Goal: Task Accomplishment & Management: Contribute content

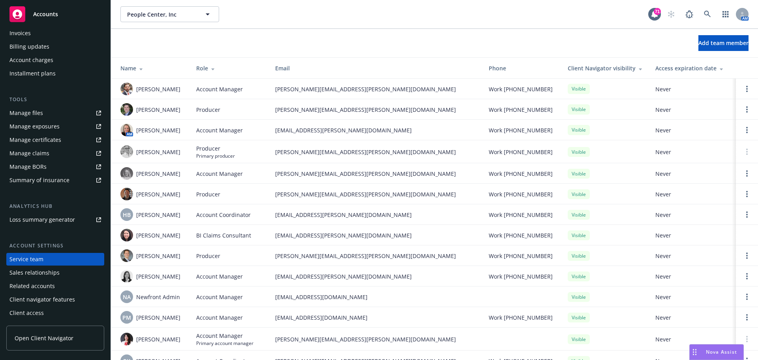
click at [32, 196] on div "Overview Coverage Policies Policy changes SSC Cases Quoting plans Contacts Cont…" at bounding box center [55, 99] width 98 height 439
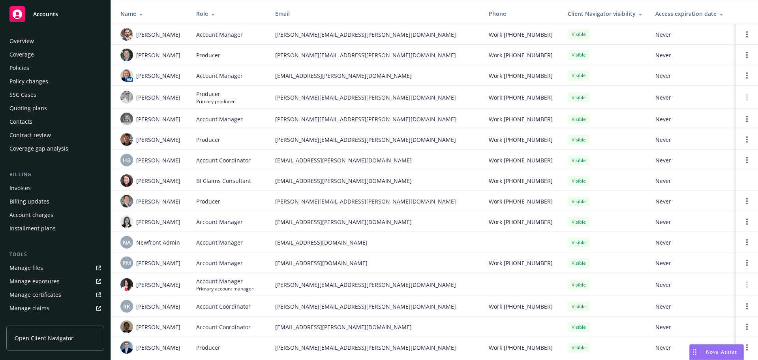
scroll to position [66, 0]
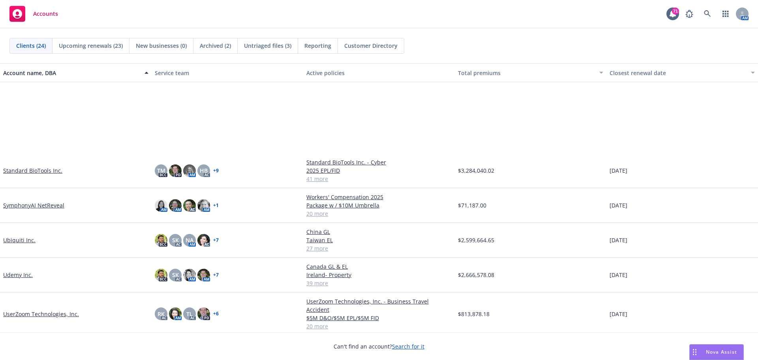
scroll to position [533, 0]
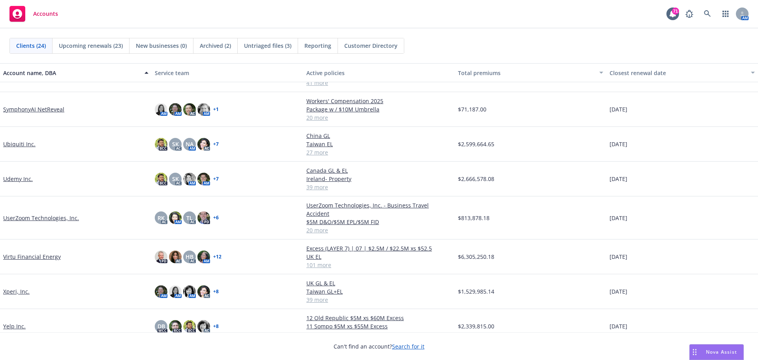
click at [13, 322] on link "Yelp Inc." at bounding box center [14, 326] width 22 height 8
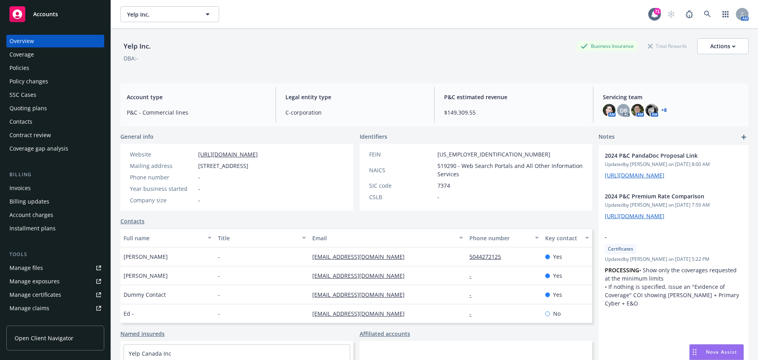
click at [41, 68] on div "Policies" at bounding box center [55, 68] width 92 height 13
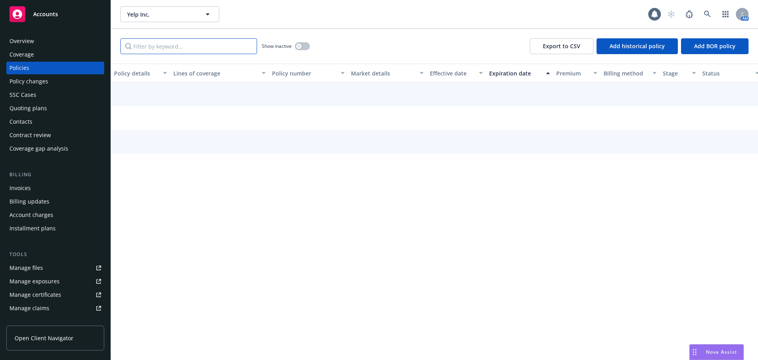
click at [193, 47] on input "Filter by keyword..." at bounding box center [188, 46] width 137 height 16
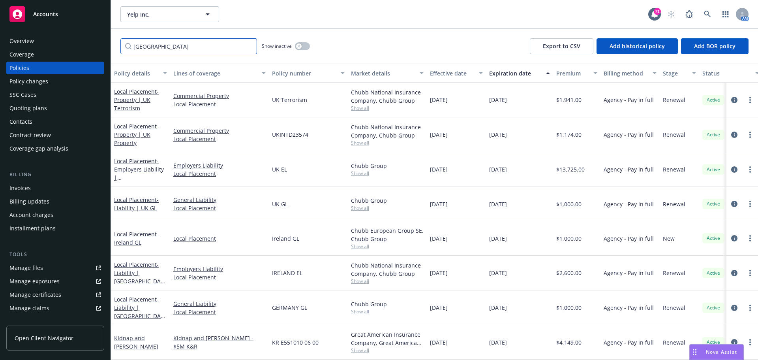
type input "Ireland"
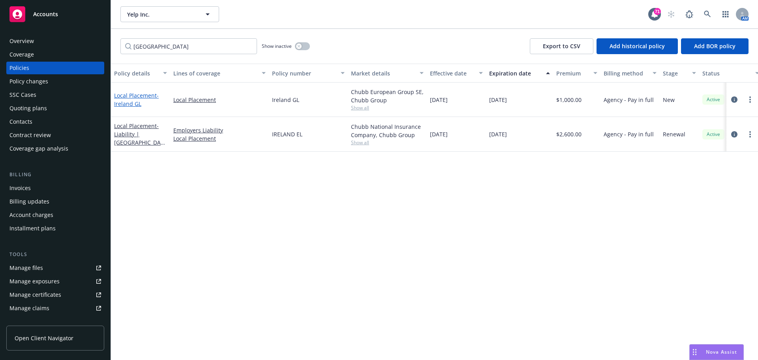
click at [128, 97] on link "Local Placement - Ireland GL" at bounding box center [136, 100] width 45 height 16
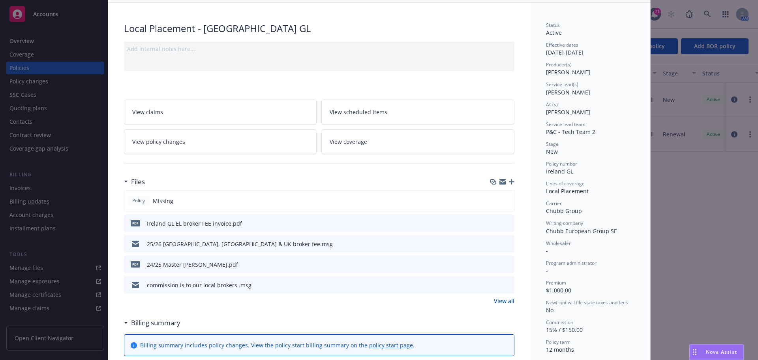
scroll to position [39, 0]
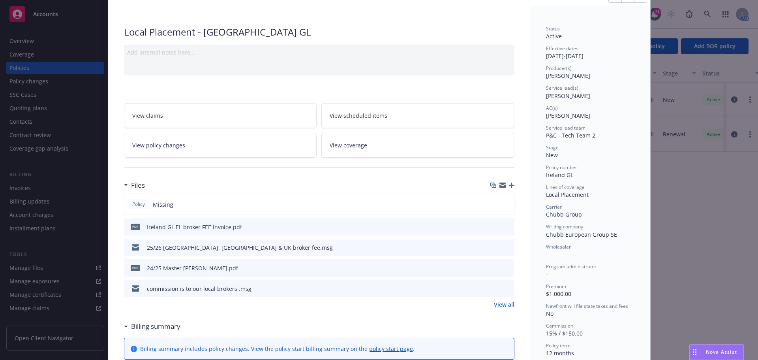
click at [495, 184] on div at bounding box center [502, 185] width 24 height 6
click at [499, 185] on icon "button" at bounding box center [502, 186] width 6 height 4
click at [505, 185] on div at bounding box center [502, 185] width 24 height 6
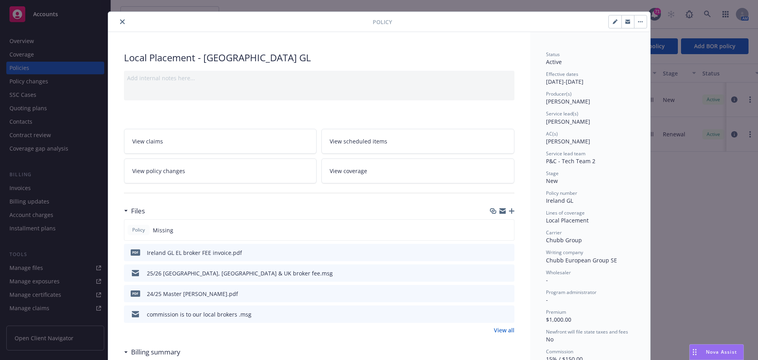
scroll to position [0, 0]
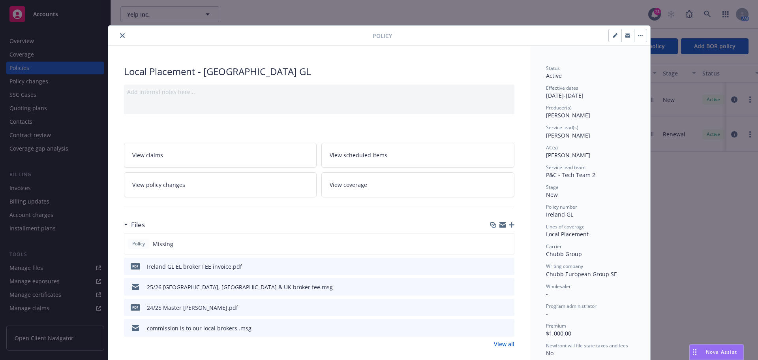
click at [118, 39] on button "close" at bounding box center [122, 35] width 9 height 9
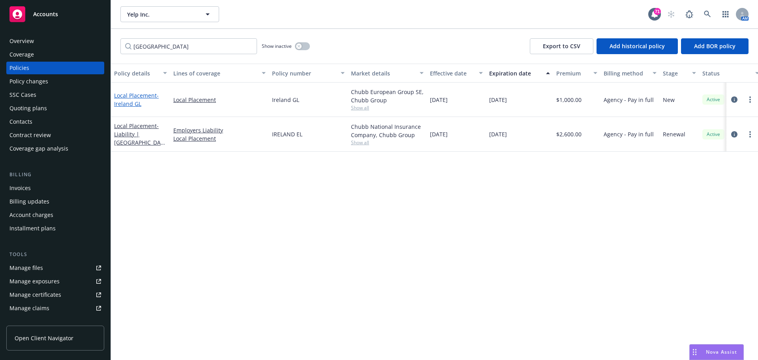
click at [131, 96] on link "Local Placement - Ireland GL" at bounding box center [136, 100] width 45 height 16
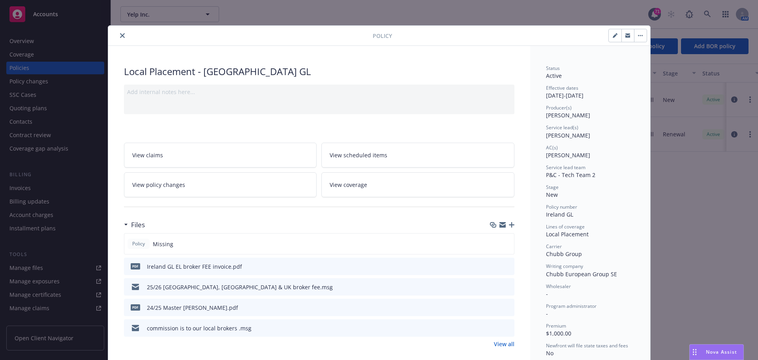
click at [118, 37] on button "close" at bounding box center [122, 35] width 9 height 9
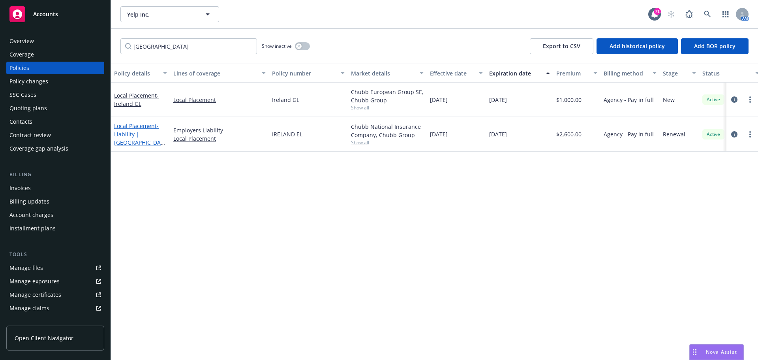
click at [135, 136] on span "- Liability | Ireland EL" at bounding box center [139, 138] width 51 height 32
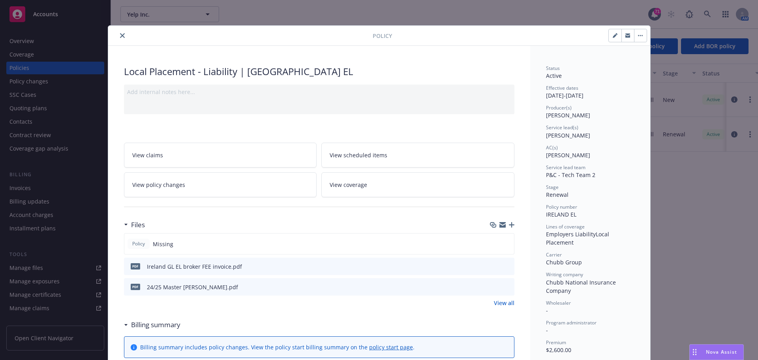
click at [122, 37] on button "close" at bounding box center [122, 35] width 9 height 9
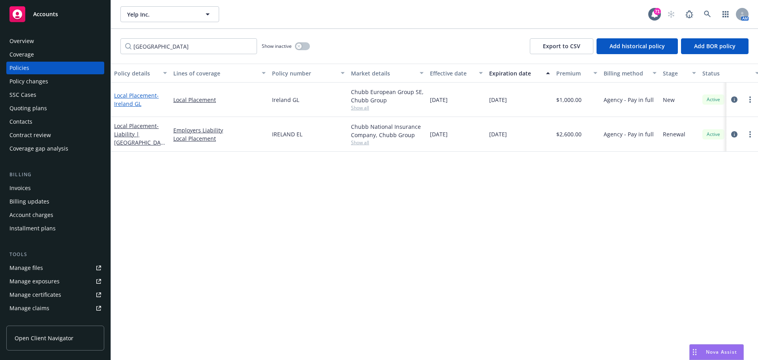
click at [129, 100] on span "- Ireland GL" at bounding box center [136, 100] width 45 height 16
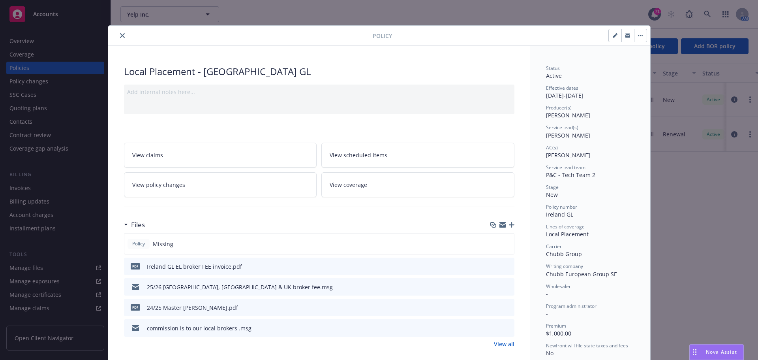
scroll to position [24, 0]
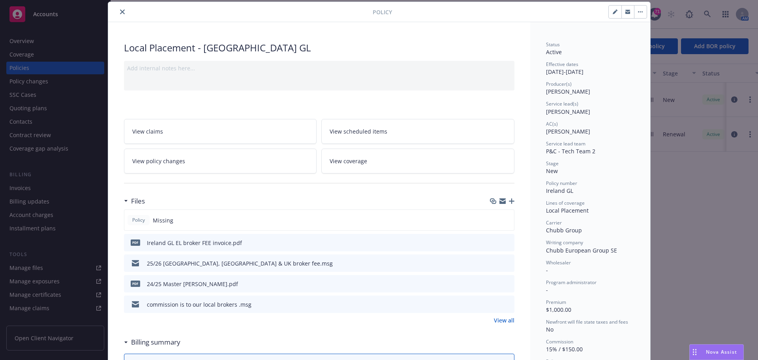
click at [509, 201] on icon "button" at bounding box center [512, 201] width 6 height 6
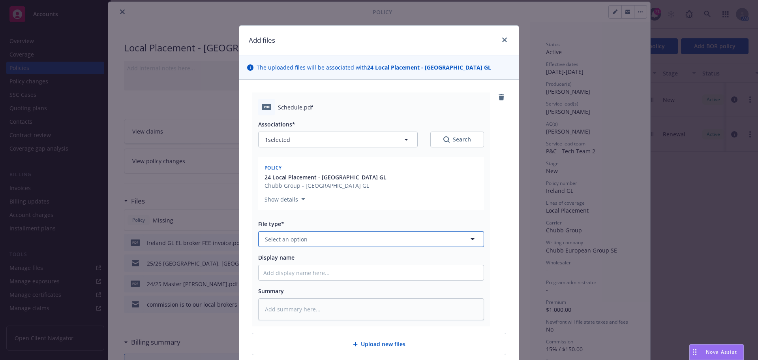
click at [332, 237] on button "Select an option" at bounding box center [371, 239] width 226 height 16
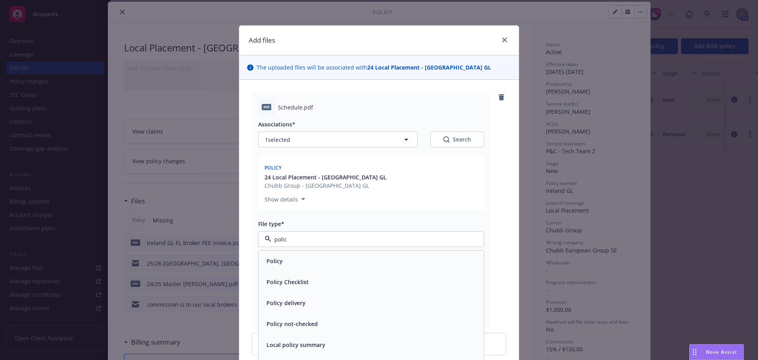
type input "policy"
click at [312, 268] on div "Policy" at bounding box center [371, 260] width 225 height 21
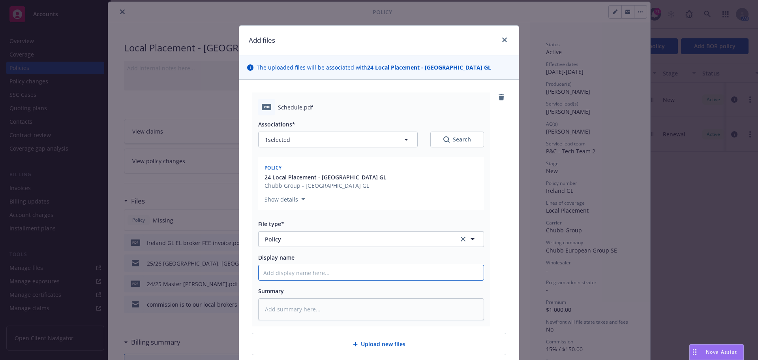
click at [304, 274] on input "Display name" at bounding box center [371, 272] width 225 height 15
type textarea "x"
type input "I"
type textarea "x"
type input "Ir"
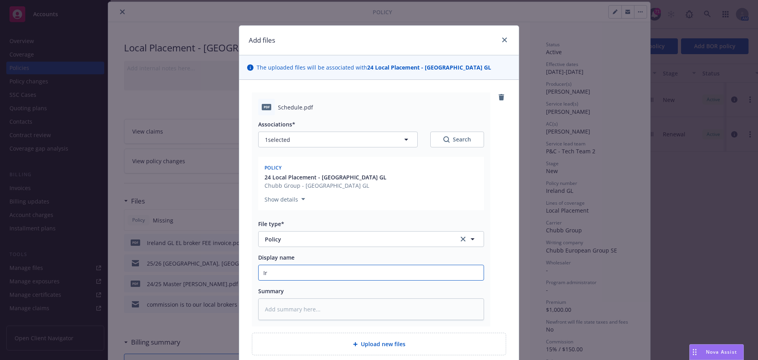
type textarea "x"
type input "Ire"
type textarea "x"
type input "Irel"
type textarea "x"
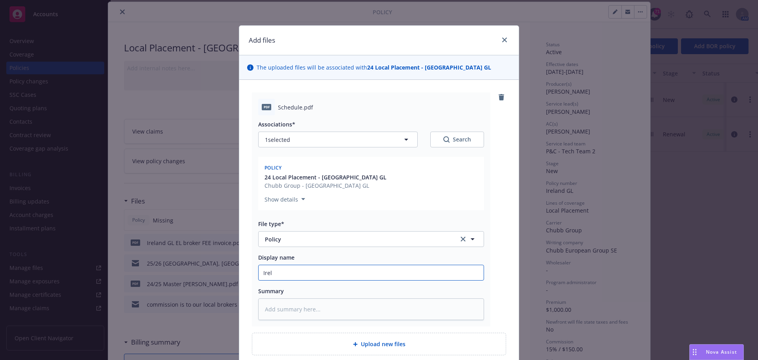
type input "Irela"
type textarea "x"
type input "Irelan"
type textarea "x"
type input "Ireland"
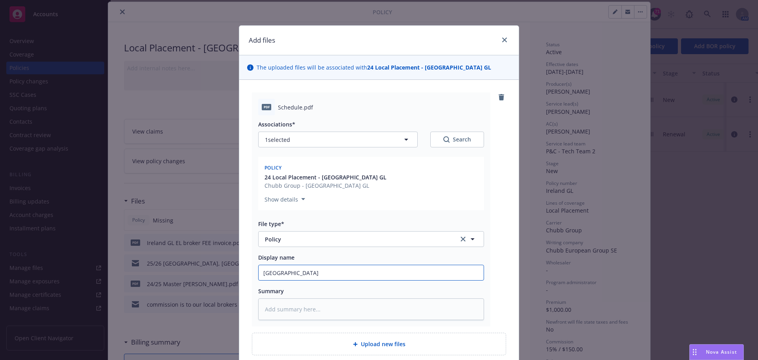
type textarea "x"
type input "Ireland-"
type textarea "x"
type input "Ireland-"
type textarea "x"
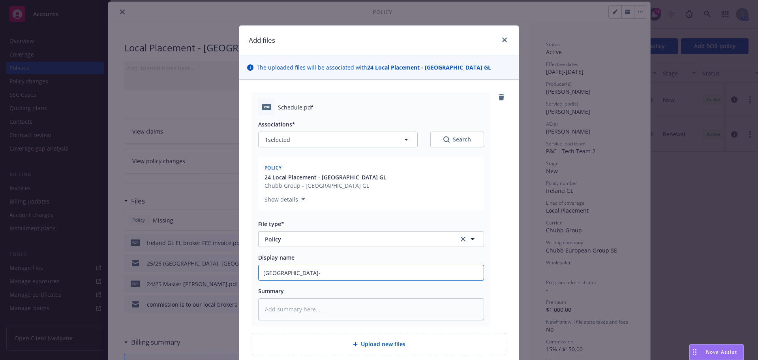
type input "Ireland- Y"
type textarea "x"
type input "Ireland- Ye"
type textarea "x"
type input "Ireland- Yel"
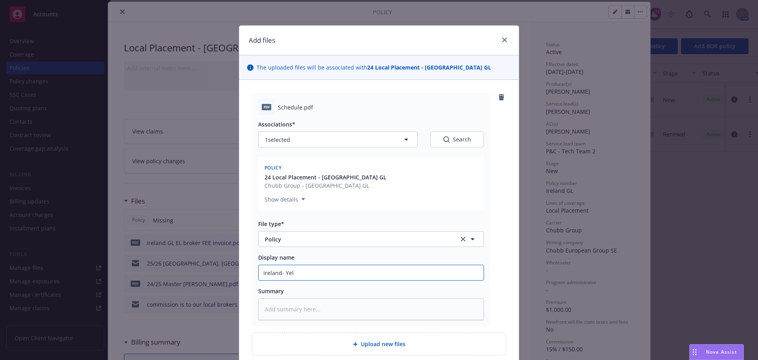
type textarea "x"
type input "Ireland- Yelp"
type textarea "x"
type input "Ireland- Yelp"
type textarea "x"
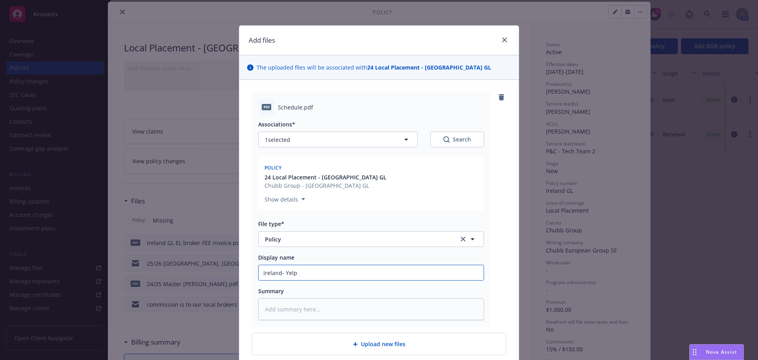
type input "Ireland- Yelp G"
type textarea "x"
type input "Ireland- Yelp GL"
type textarea "x"
type input "Ireland- Yelp GL"
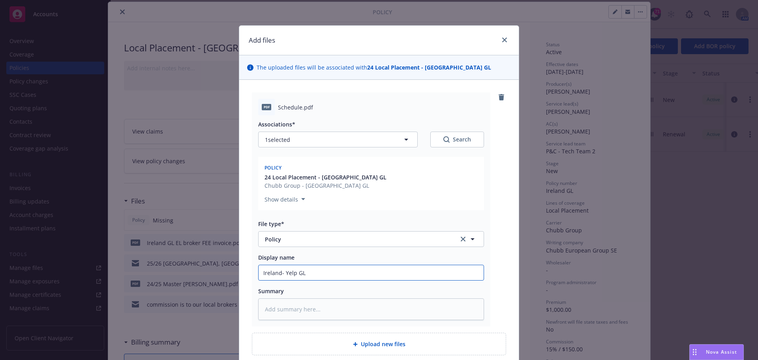
type textarea "x"
type input "Ireland- Yelp GL"
type textarea "x"
type input "Ireland- Yelp GL"
type textarea "x"
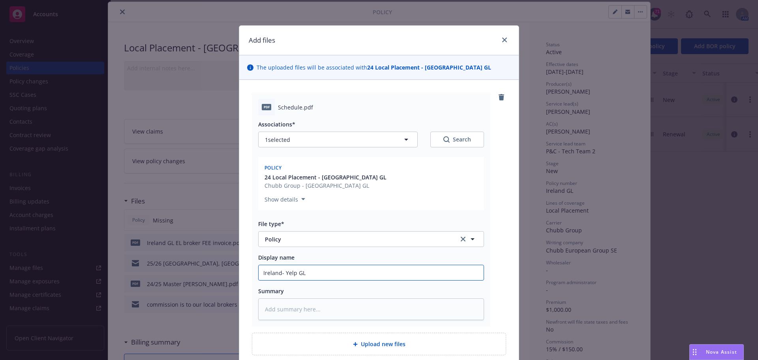
type input "Ireland- Yelp GL &"
type textarea "x"
type input "Ireland- Yelp GL &"
type textarea "x"
type input "Ireland- Yelp GL & E"
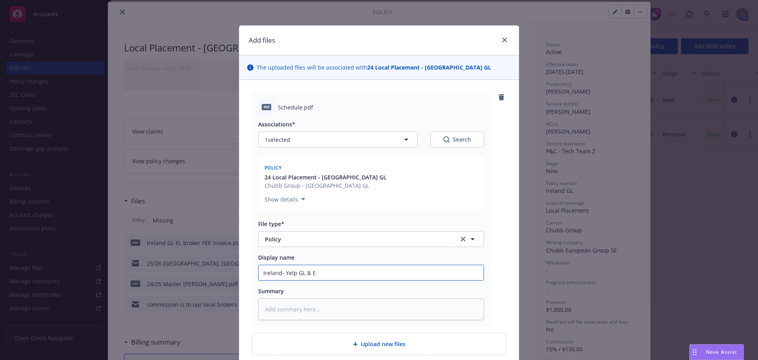
type textarea "x"
type input "Ireland- Yelp GL & EL"
type textarea "x"
type input "Ireland- Yelp GL & EL"
type textarea "x"
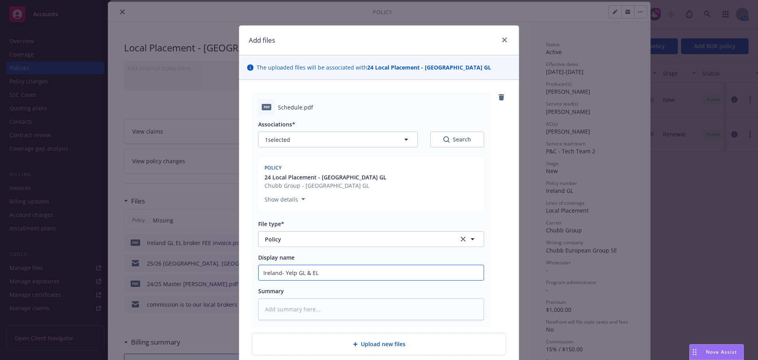
type input "Ireland- Yelp GL & EL P"
type textarea "x"
type input "Ireland- Yelp GL & EL Po"
type textarea "x"
type input "Ireland- Yelp GL & EL Pol"
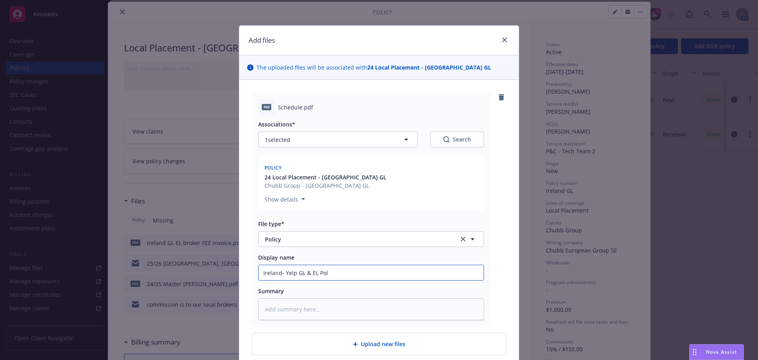
type textarea "x"
type input "Ireland- Yelp GL & EL Poli"
type textarea "x"
type input "Ireland- Yelp GL & EL Polic"
type textarea "x"
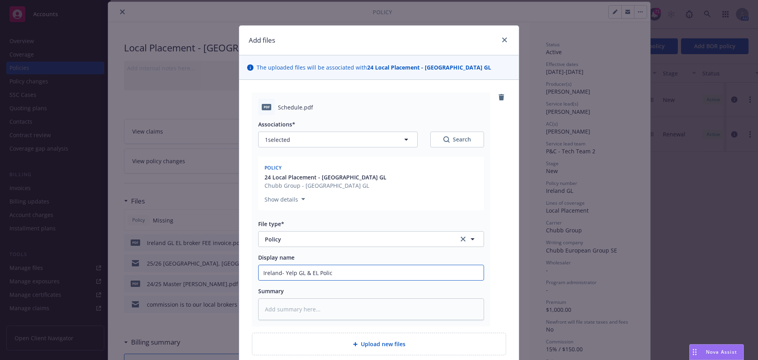
type input "Ireland- Yelp GL & EL Policy"
type textarea "x"
type input "Ireland- Yelp GL & EL Policy"
type textarea "x"
type input "Ireland- Yelp GL & EL Policy S"
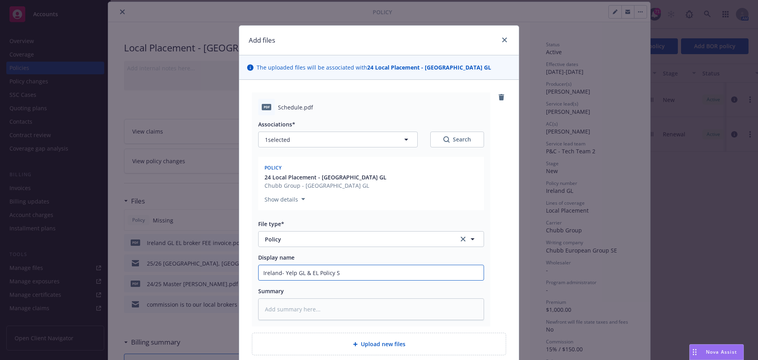
type textarea "x"
type input "Ireland- Yelp GL & EL Policy Sc"
type textarea "x"
type input "Ireland- Yelp GL & EL Policy Sch"
type textarea "x"
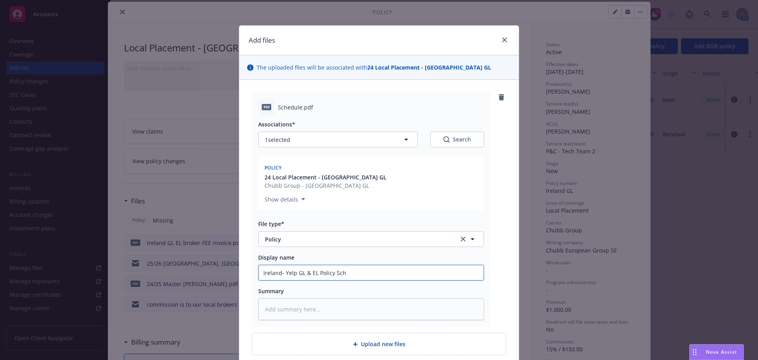
type input "Ireland- Yelp GL & EL Policy Sche"
type textarea "x"
type input "Ireland- Yelp GL & EL Policy Sched"
type textarea "x"
type input "Ireland- Yelp GL & EL Policy Schedu"
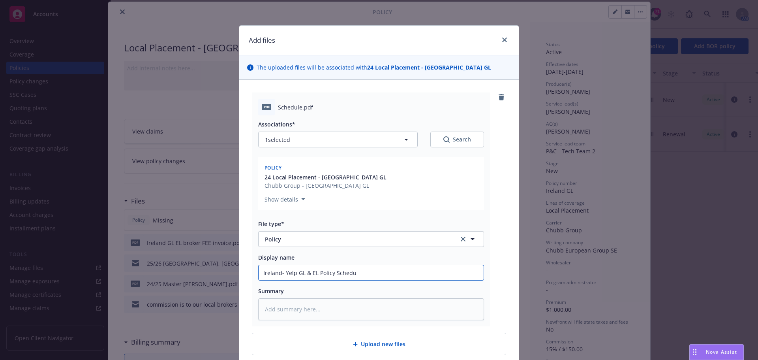
type textarea "x"
type input "Ireland- Yelp GL & EL Policy Schedul"
type textarea "x"
type input "Ireland- Yelp GL & EL Policy Schedule"
type textarea "x"
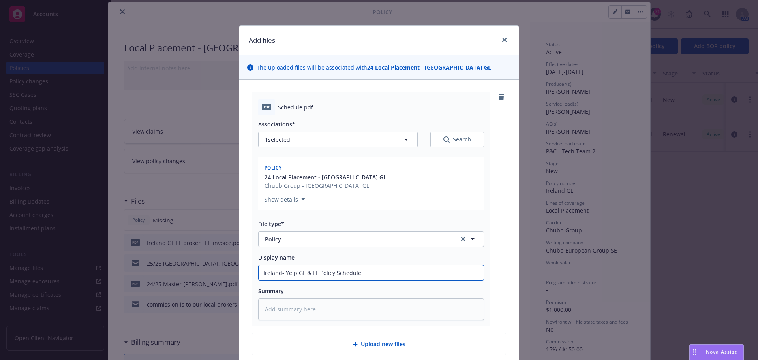
type input "Ireland- Yelp GL & EL Policy Schedule 2"
type textarea "x"
type input "Ireland- Yelp GL & EL Policy Schedule 24"
type textarea "x"
type input "Ireland- Yelp GL & EL Policy Schedule 24-"
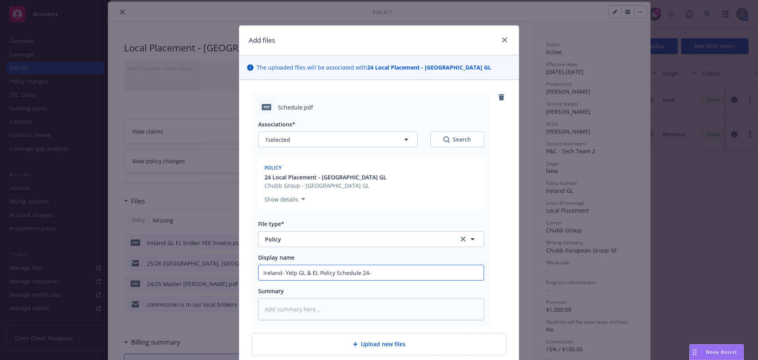
type textarea "x"
type input "Ireland- Yelp GL & EL Policy Schedule 24-2"
type textarea "x"
type input "Ireland- Yelp GL & EL Policy Schedule 24-25"
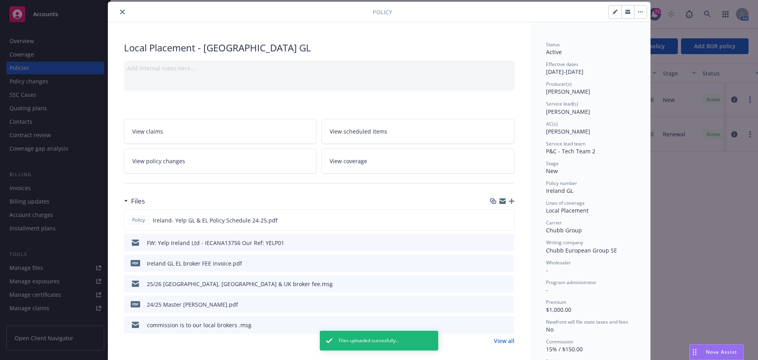
click at [509, 200] on icon "button" at bounding box center [512, 201] width 6 height 6
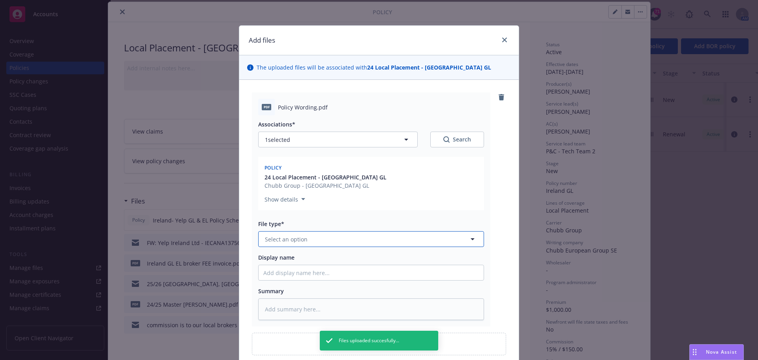
click at [284, 238] on span "Select an option" at bounding box center [286, 239] width 43 height 8
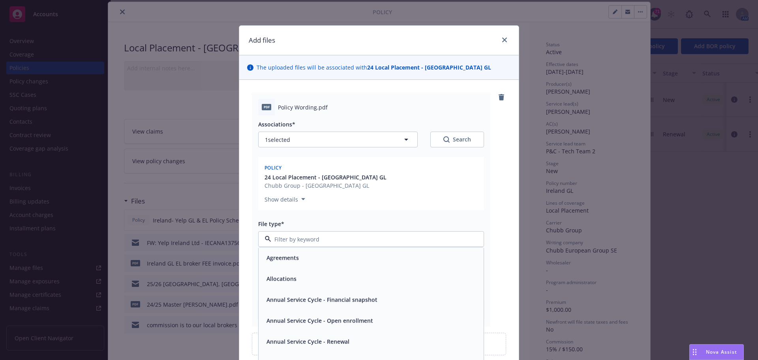
type textarea "x"
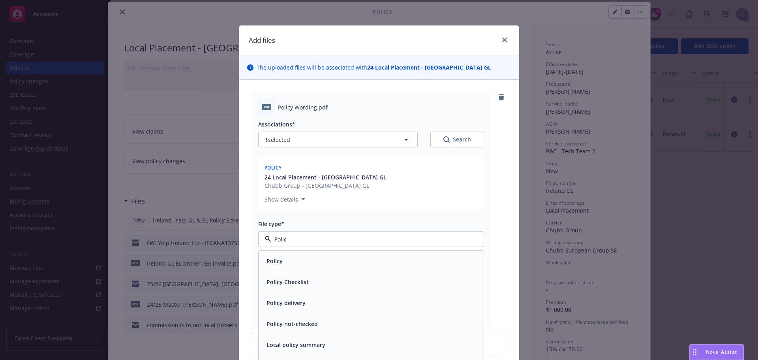
type input "Policy"
click at [280, 256] on div "Policy" at bounding box center [273, 260] width 21 height 11
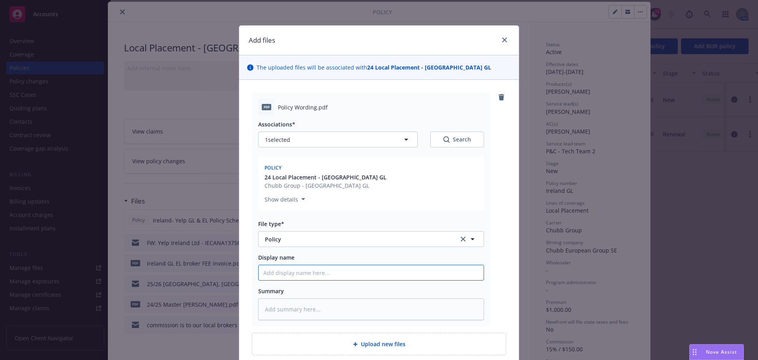
click at [276, 272] on input "Display name" at bounding box center [371, 272] width 225 height 15
type textarea "x"
type input "I"
type textarea "x"
type input "Ire"
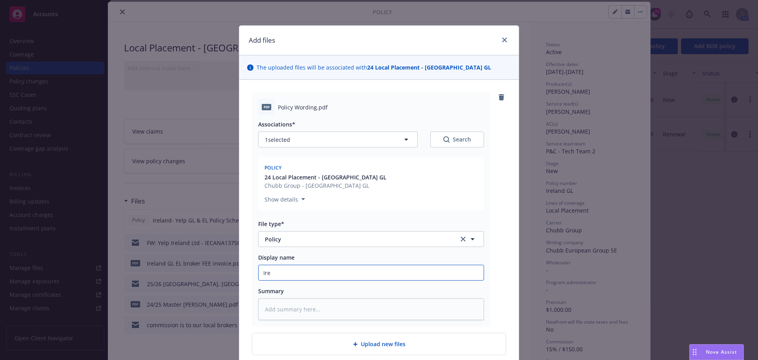
type textarea "x"
type input "Irel"
type textarea "x"
type input "Irela"
type textarea "x"
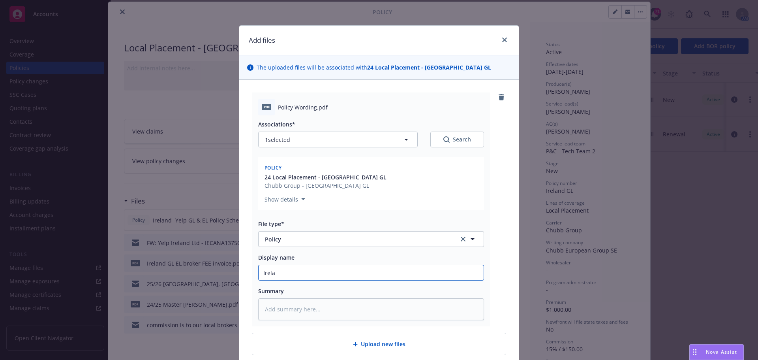
type input "Irelan"
type textarea "x"
type input "Ireland"
type textarea "x"
type input "Ireland-"
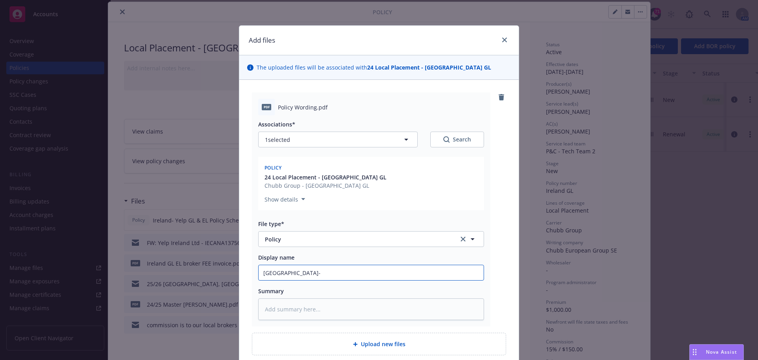
type textarea "x"
type input "Ireland-"
type textarea "x"
type input "Ireland- Y"
type textarea "x"
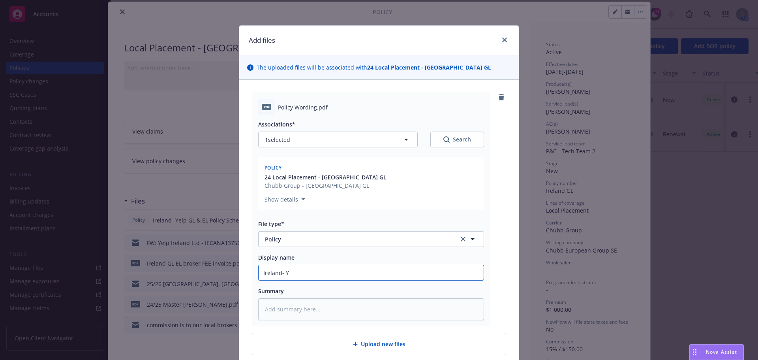
type input "Ireland- Ye"
type textarea "x"
type input "Ireland- Yel"
type textarea "x"
type input "Ireland- Yelp"
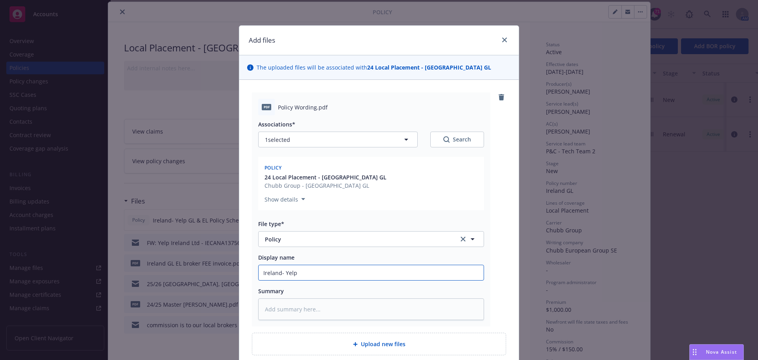
type textarea "x"
type input "Ireland- Yelp"
type textarea "x"
type input "Ireland- Yelp G"
type textarea "x"
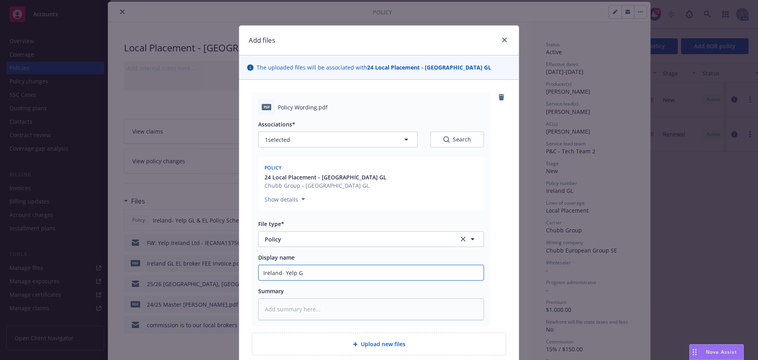
type input "Ireland- Yelp GL"
type textarea "x"
type input "Ireland- Yelp GL&"
type textarea "x"
type input "Ireland- Yelp GL&E"
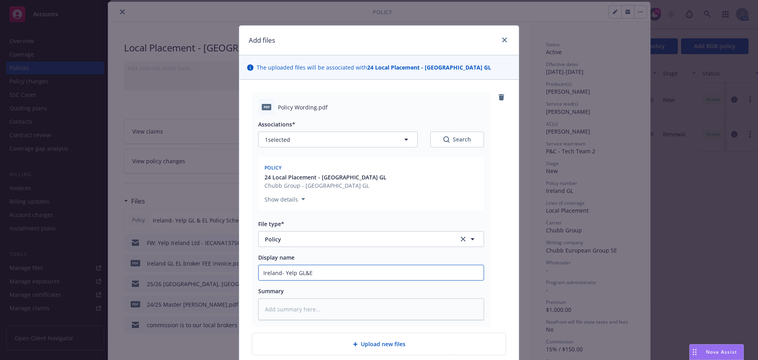
type textarea "x"
type input "Ireland- Yelp GL&EL"
type textarea "x"
type input "Ireland- Yelp GL&EL"
type textarea "x"
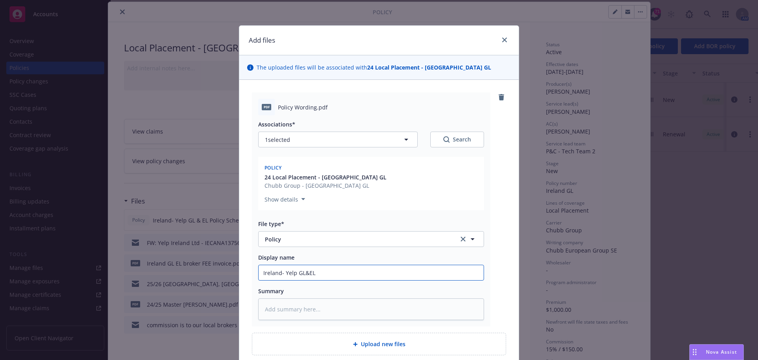
type input "Ireland- Yelp GL&EL P"
type textarea "x"
type input "Ireland- Yelp GL&EL Po"
type textarea "x"
type input "Ireland- Yelp GL&EL Pol"
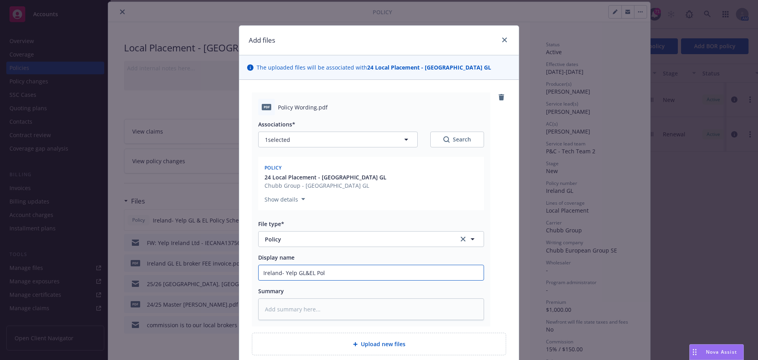
type textarea "x"
type input "Ireland- Yelp GL&EL Polic"
type textarea "x"
type input "Ireland- Yelp GL&EL Polic"
type textarea "x"
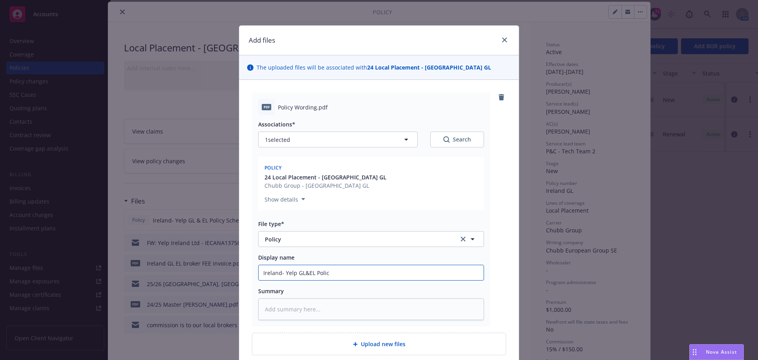
type input "Ireland- Yelp GL&EL Polic y"
type textarea "x"
type input "Ireland- Yelp GL&EL Polic yW"
type textarea "x"
type input "Ireland- Yelp GL&EL Polic yWo"
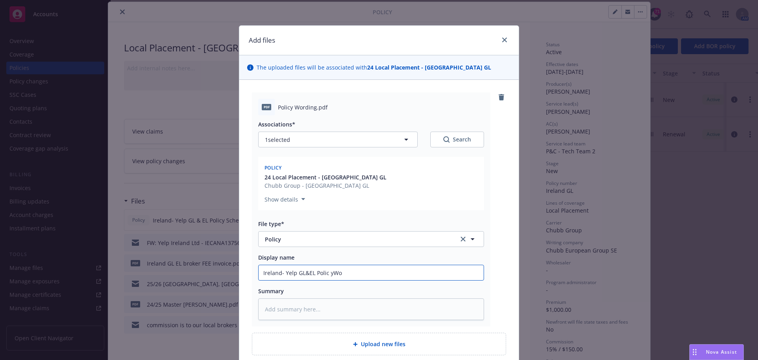
type textarea "x"
type input "Ireland- Yelp GL&EL Polic yW"
type textarea "x"
type input "Ireland- Yelp GL&EL Polic y"
type textarea "x"
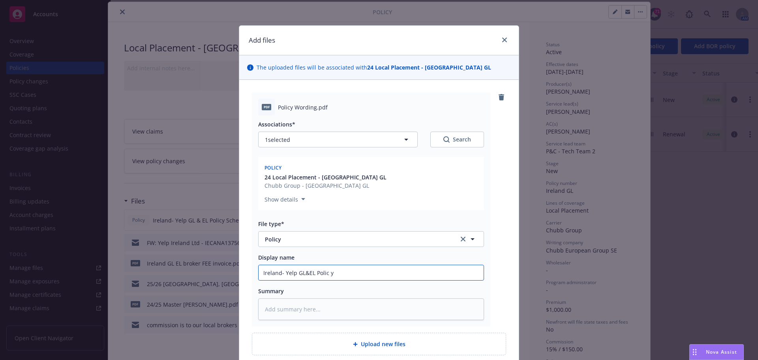
type input "Ireland- Yelp GL&EL Polic"
type textarea "x"
type input "Ireland- Yelp GL&EL Polic"
type textarea "x"
type input "Ireland- Yelp GL&EL Policy"
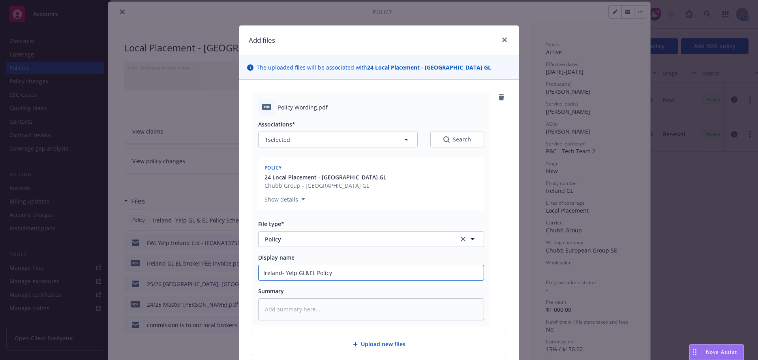
type textarea "x"
type input "Ireland- Yelp GL&EL Policy"
type textarea "x"
type input "Ireland- Yelp GL&EL Policy W"
type textarea "x"
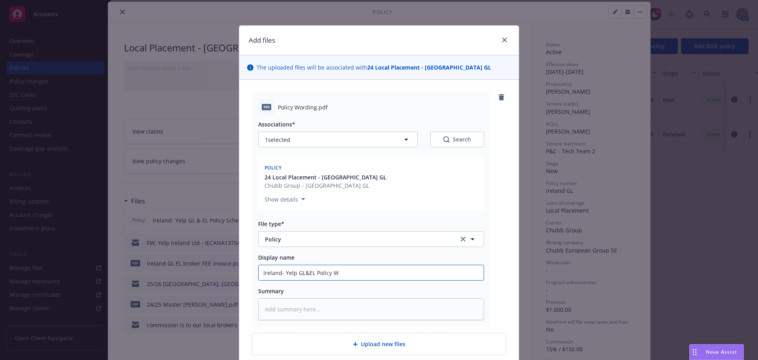
type input "Ireland- Yelp GL&EL Policy Wo"
type textarea "x"
type input "Ireland- Yelp GL&EL Policy Wor"
type textarea "x"
type input "Ireland- Yelp GL&EL Policy Word"
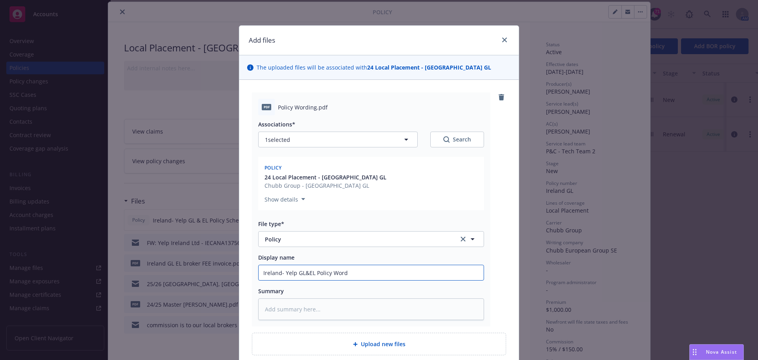
type textarea "x"
type input "Ireland- Yelp GL&EL Policy Wordi"
type textarea "x"
type input "Ireland- Yelp GL&EL Policy Wordin"
type textarea "x"
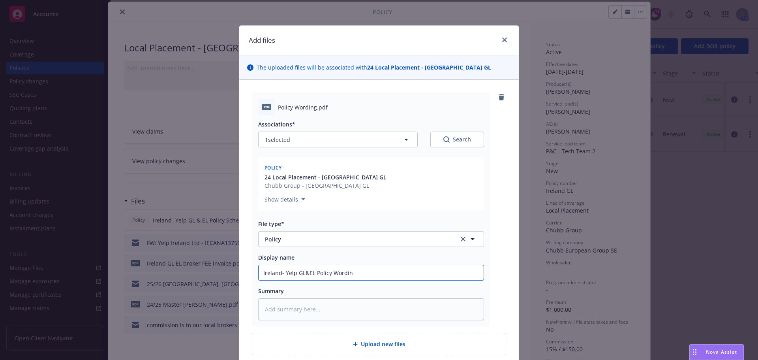
type input "Ireland- Yelp GL&EL Policy Wording"
type textarea "x"
type input "Ireland- Yelp GL&EL Policy Wording"
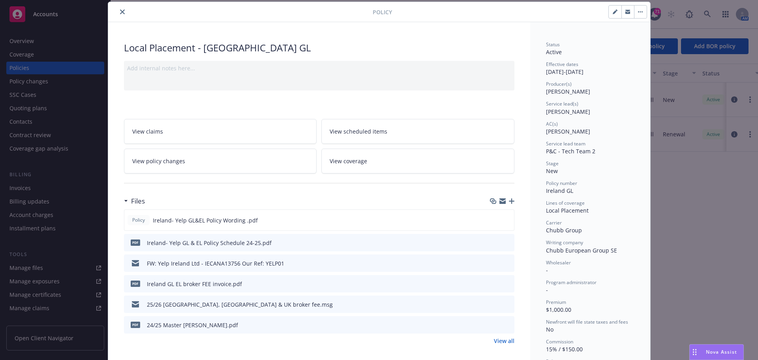
click at [123, 13] on button "close" at bounding box center [122, 11] width 9 height 9
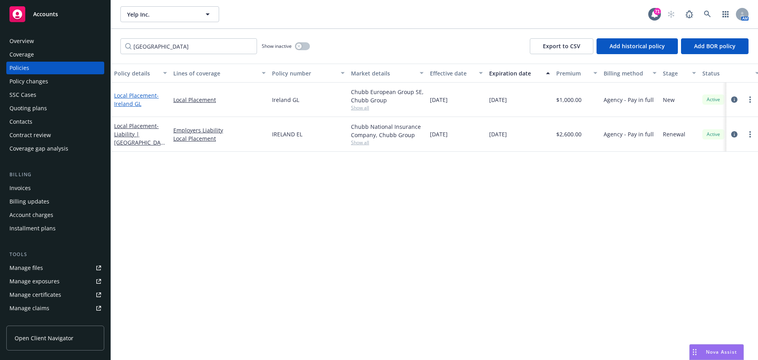
click at [122, 100] on span "- Ireland GL" at bounding box center [136, 100] width 45 height 16
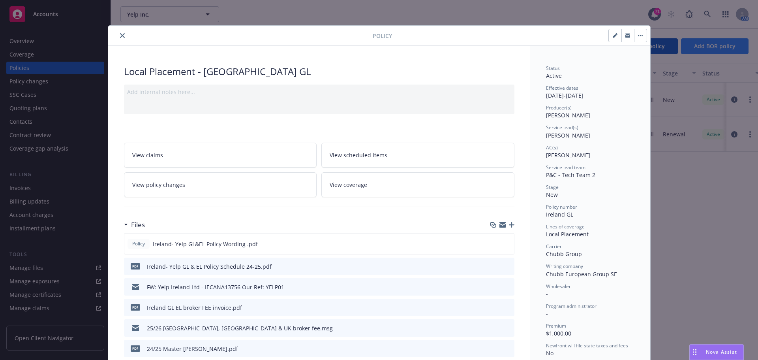
scroll to position [24, 0]
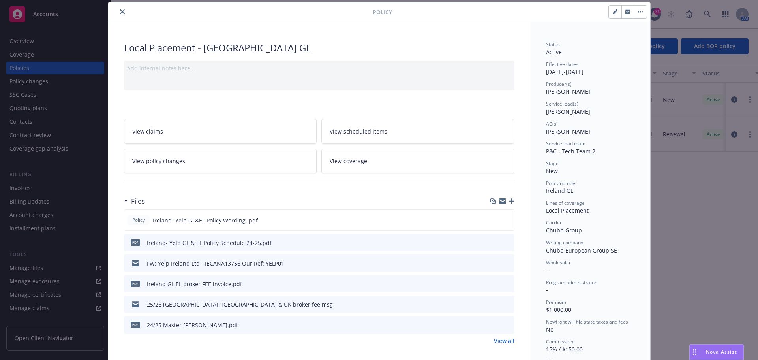
click at [510, 201] on icon "button" at bounding box center [512, 201] width 6 height 6
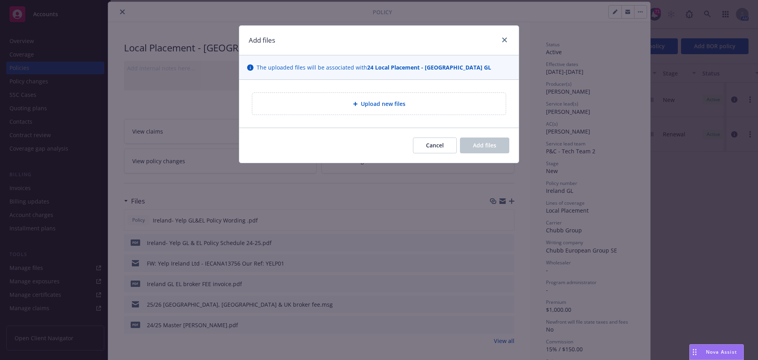
type textarea "x"
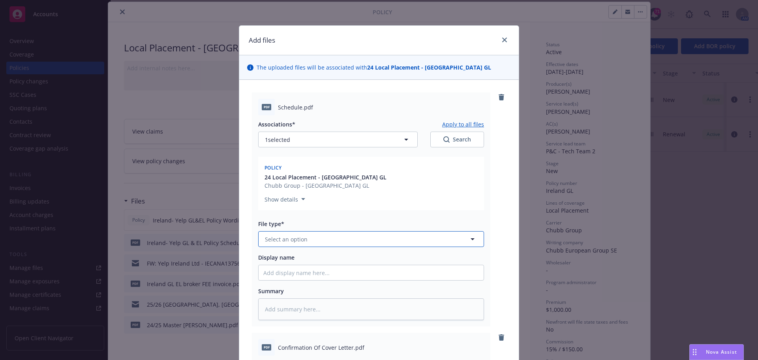
click at [319, 242] on button "Select an option" at bounding box center [371, 239] width 226 height 16
type input "R"
type input "C"
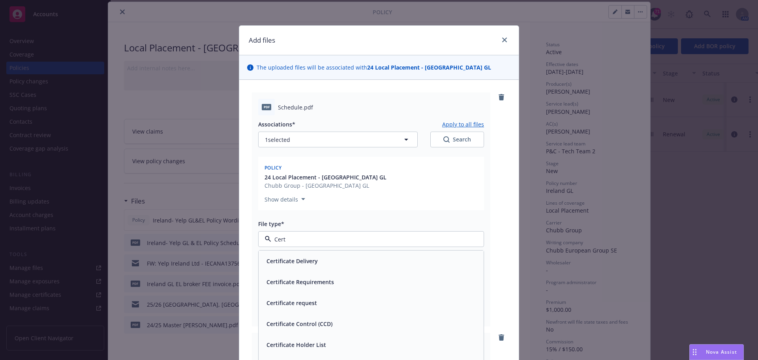
type input "Certi"
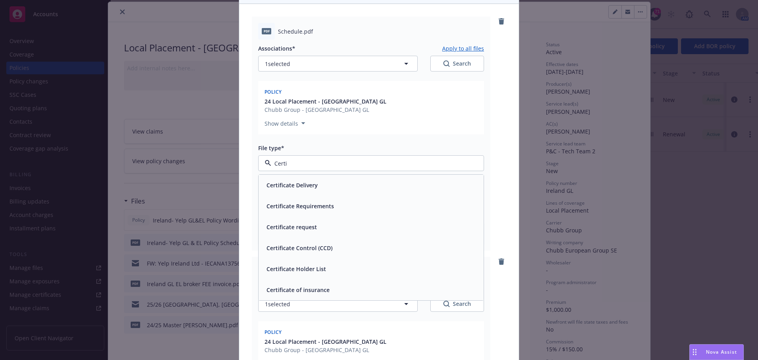
scroll to position [79, 0]
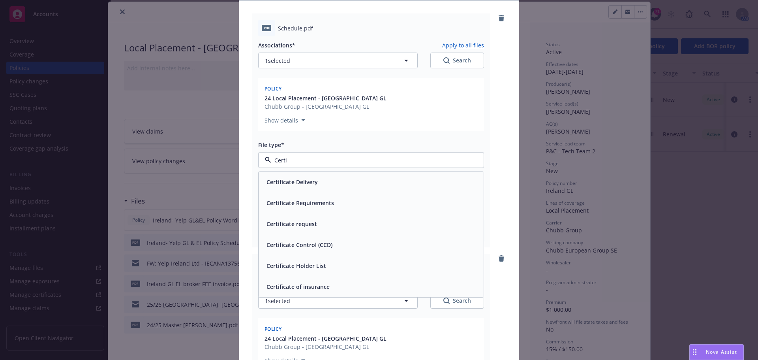
click at [332, 292] on div "Certificate of insurance" at bounding box center [371, 286] width 225 height 21
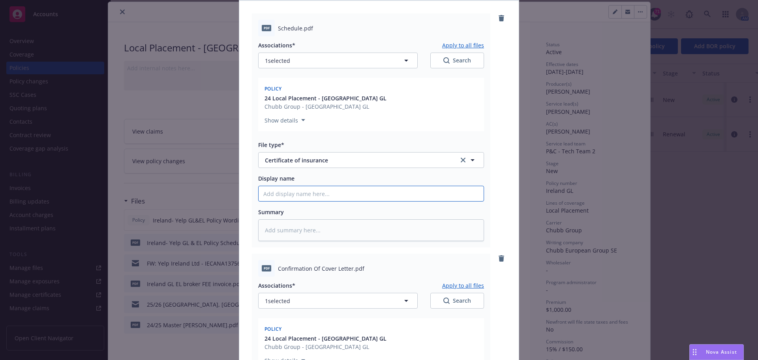
click at [287, 197] on input "Display name" at bounding box center [371, 193] width 225 height 15
type textarea "x"
type input "I"
type textarea "x"
type input "Ir"
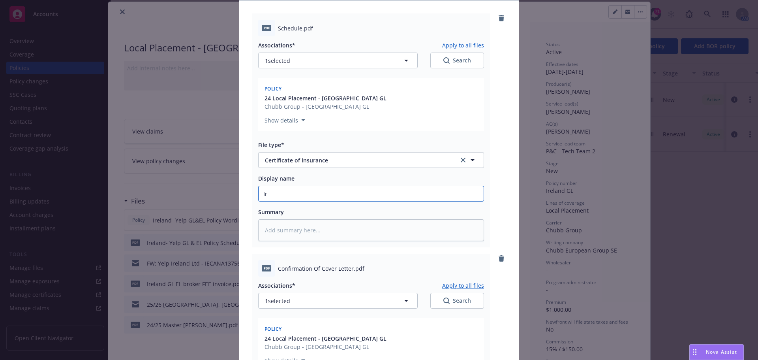
type textarea "x"
type input "Ire"
type textarea "x"
type input "Irel"
type textarea "x"
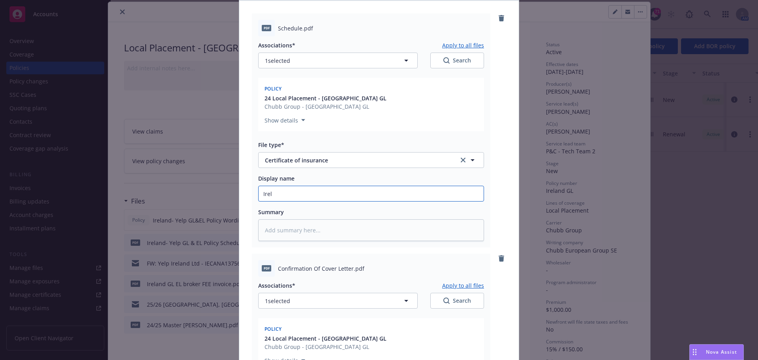
type input "Irela"
type textarea "x"
type input "Irelan"
type textarea "x"
type input "Ireland"
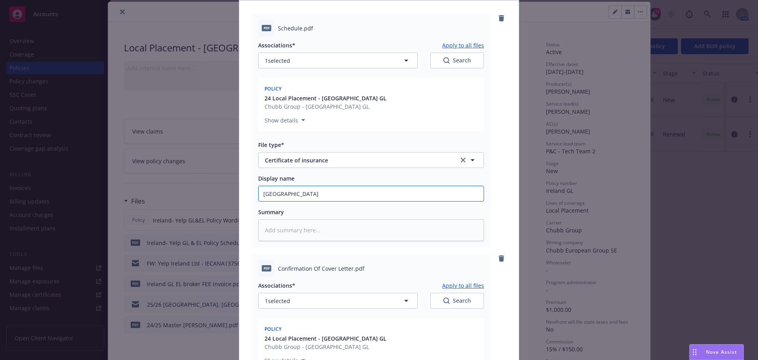
type textarea "x"
type input "Ireland-"
type textarea "x"
type input "Ireland-"
type textarea "x"
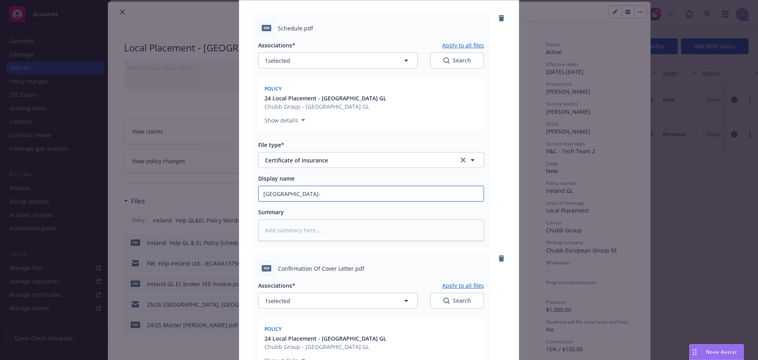
type input "Ireland- c"
type textarea "x"
type input "Ireland- co"
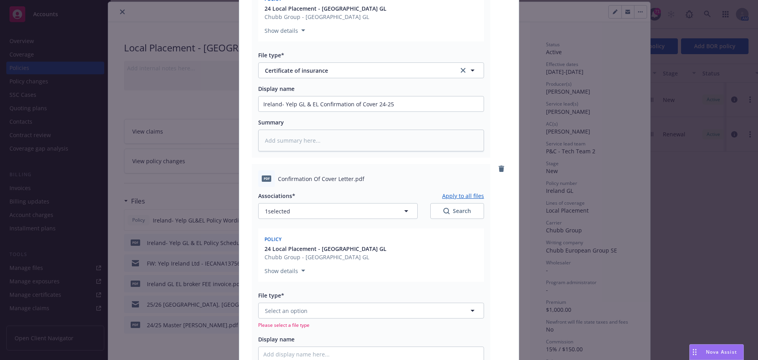
scroll to position [237, 0]
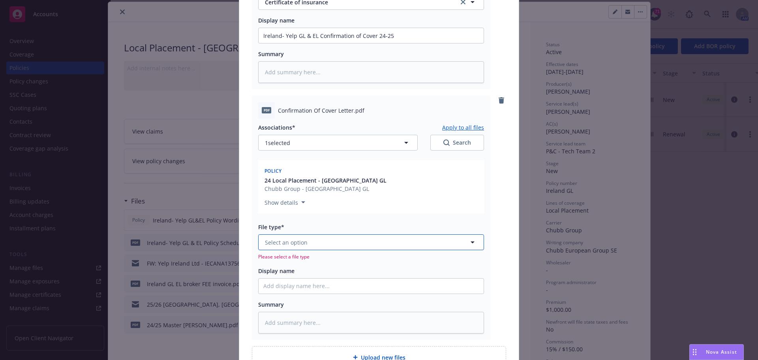
click at [345, 248] on button "Select an option" at bounding box center [371, 242] width 226 height 16
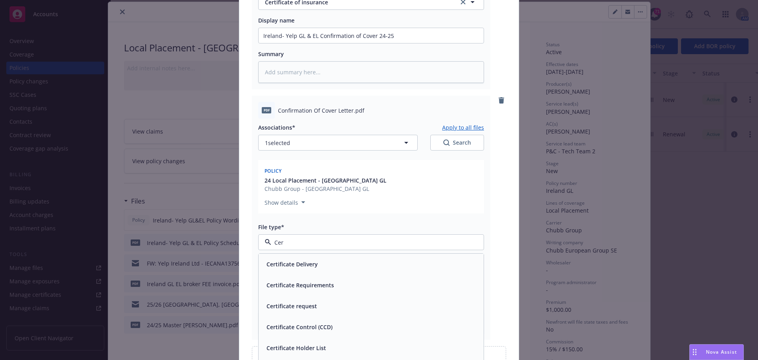
scroll to position [316, 0]
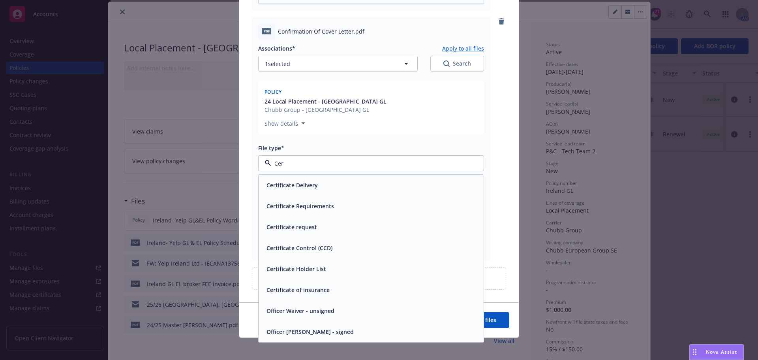
click at [304, 286] on span "Certificate of insurance" at bounding box center [297, 289] width 63 height 8
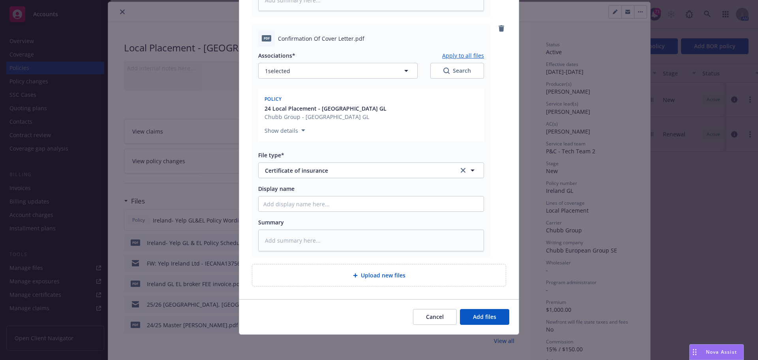
scroll to position [309, 0]
click at [517, 185] on div "Add files The uploaded files will be associated with 24 Local Placement - Irela…" at bounding box center [379, 180] width 758 height 360
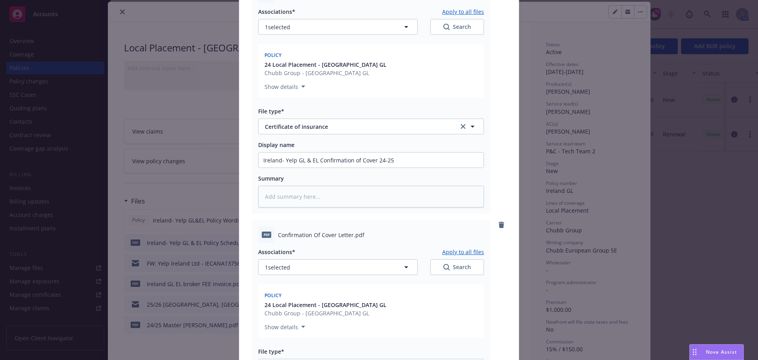
scroll to position [151, 0]
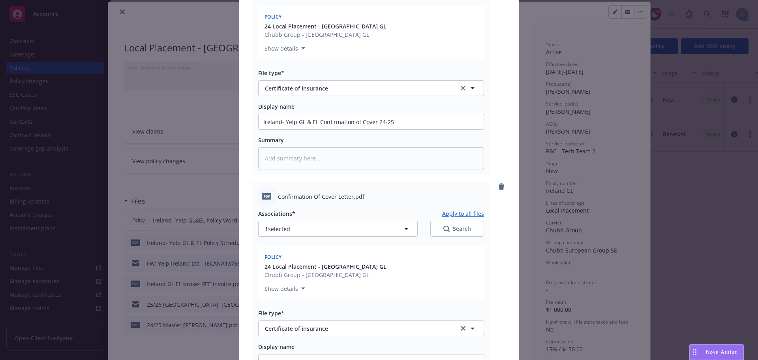
click at [493, 186] on div "pdf Confirmation Of Cover Letter.pdf Associations* Apply to all files 1 selecte…" at bounding box center [379, 299] width 254 height 234
click at [497, 186] on link "remove" at bounding box center [501, 186] width 9 height 9
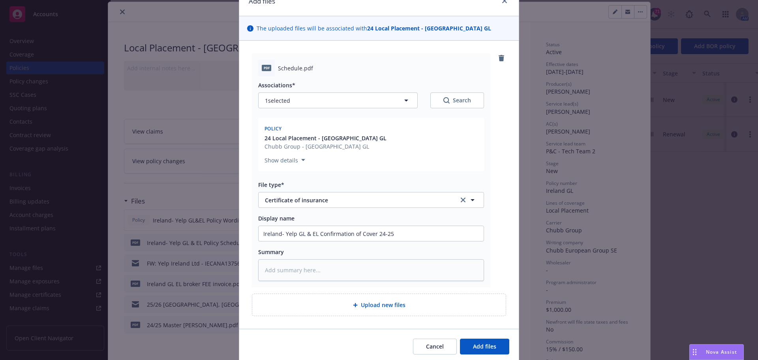
scroll to position [0, 0]
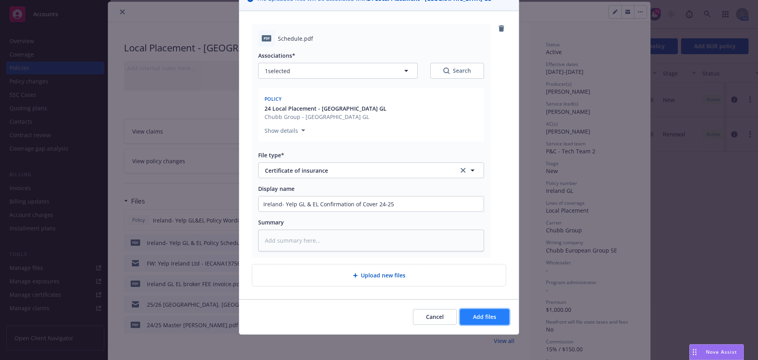
click at [478, 309] on button "Add files" at bounding box center [484, 317] width 49 height 16
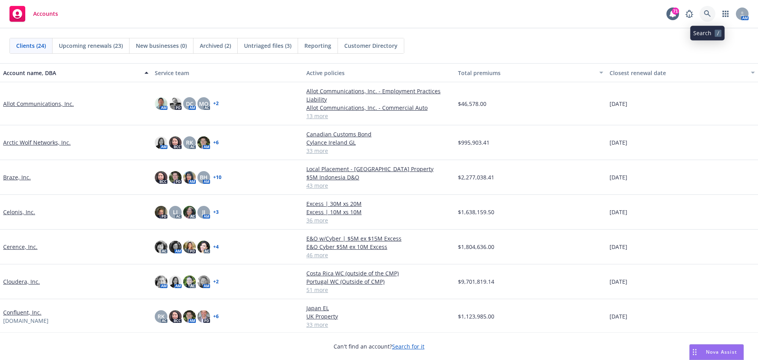
click at [705, 10] on icon at bounding box center [707, 13] width 7 height 7
